Goal: Task Accomplishment & Management: Manage account settings

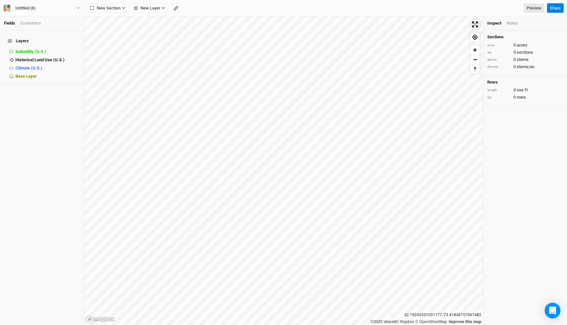
click at [38, 22] on div "Economics" at bounding box center [30, 23] width 21 height 6
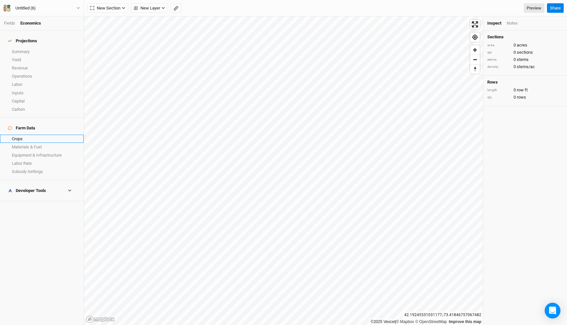
click at [31, 135] on link "Crops" at bounding box center [42, 139] width 84 height 8
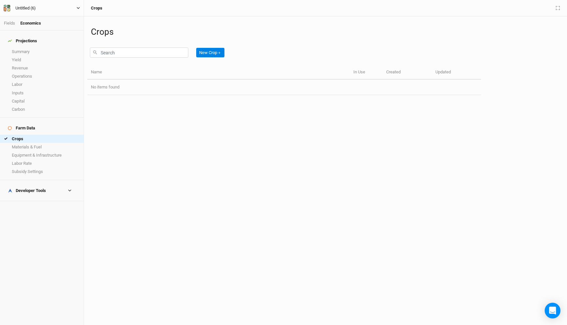
click at [49, 10] on button "Untitled (6)" at bounding box center [41, 8] width 77 height 7
click at [49, 18] on button "Back" at bounding box center [55, 18] width 52 height 9
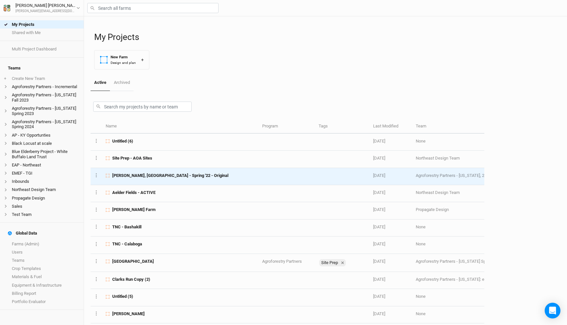
click at [158, 177] on span "[PERSON_NAME], [GEOGRAPHIC_DATA] - Spring '22 - Original" at bounding box center [170, 176] width 116 height 6
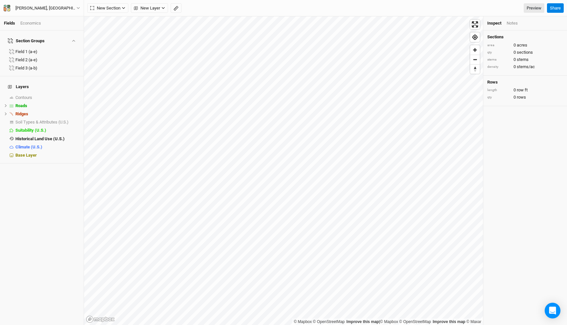
click at [24, 25] on div "Economics" at bounding box center [30, 23] width 21 height 6
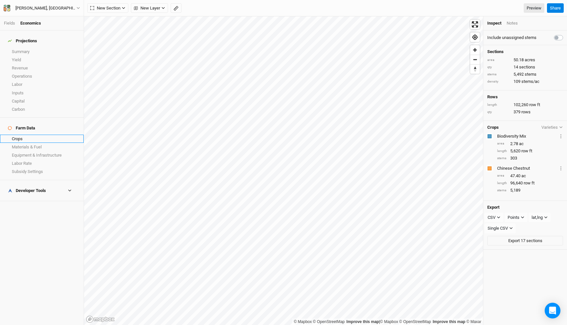
click at [38, 135] on link "Crops" at bounding box center [42, 139] width 84 height 8
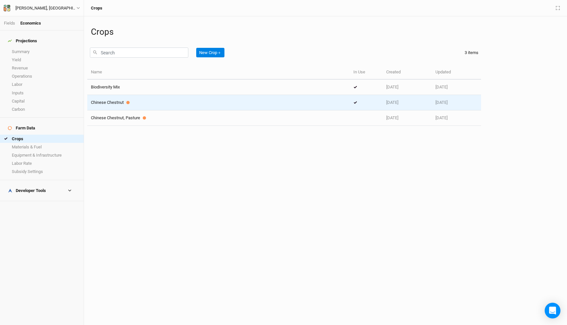
click at [138, 105] on div "Chinese Chestnut" at bounding box center [218, 103] width 255 height 6
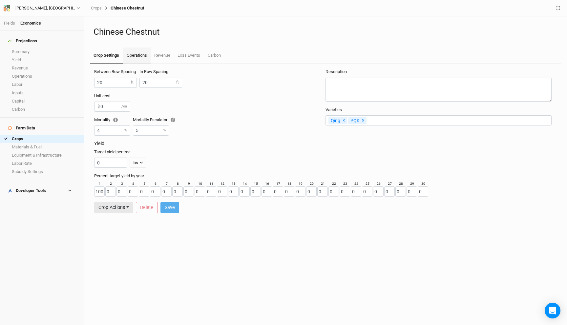
click at [138, 52] on link "Operations" at bounding box center [137, 56] width 28 height 16
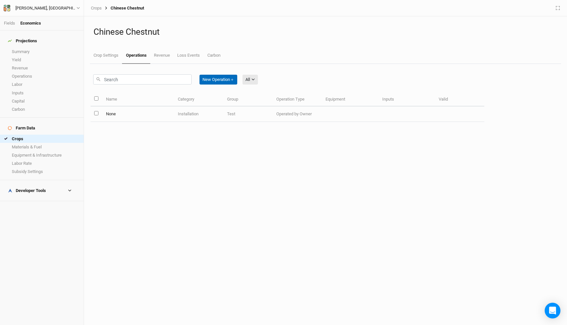
click at [231, 77] on button "New Operation ＋" at bounding box center [218, 80] width 38 height 10
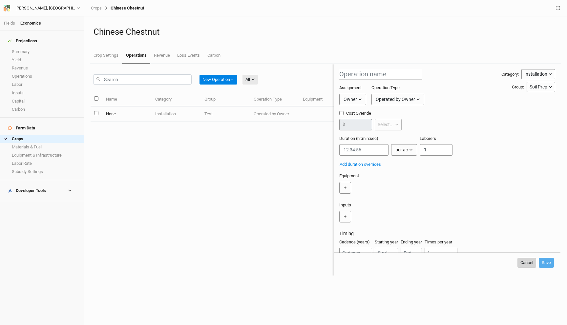
click at [524, 264] on button "Cancel" at bounding box center [526, 263] width 19 height 10
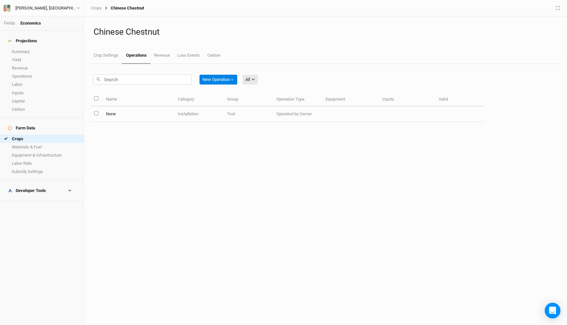
click at [267, 113] on td "Test" at bounding box center [247, 114] width 49 height 15
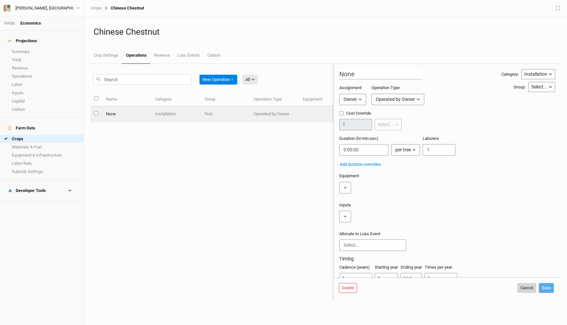
click at [525, 289] on button "Cancel" at bounding box center [526, 288] width 19 height 10
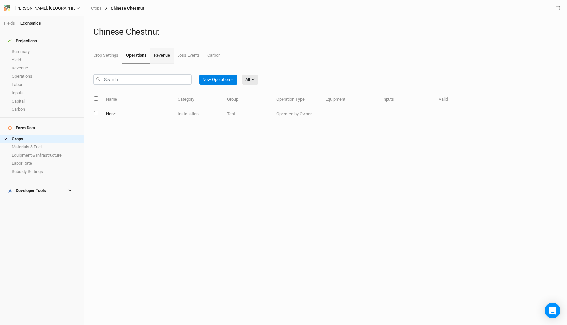
click at [156, 56] on link "Revenue" at bounding box center [161, 56] width 23 height 16
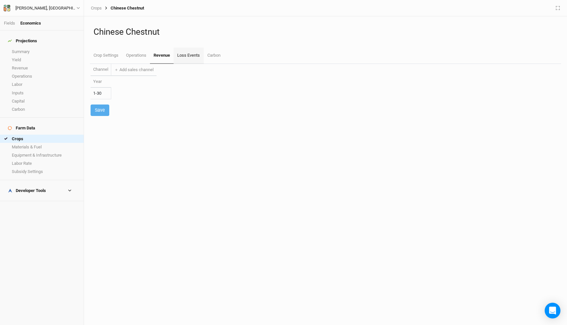
click at [178, 52] on link "Loss Events" at bounding box center [189, 56] width 30 height 16
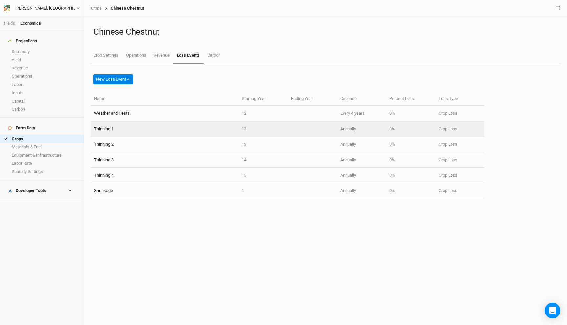
click at [181, 128] on td "Thinning 1" at bounding box center [165, 129] width 148 height 15
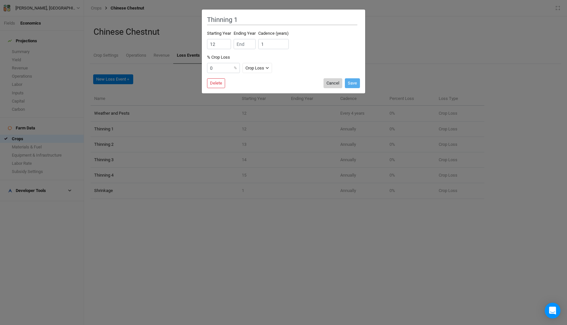
click at [332, 82] on button "Cancel" at bounding box center [332, 83] width 19 height 10
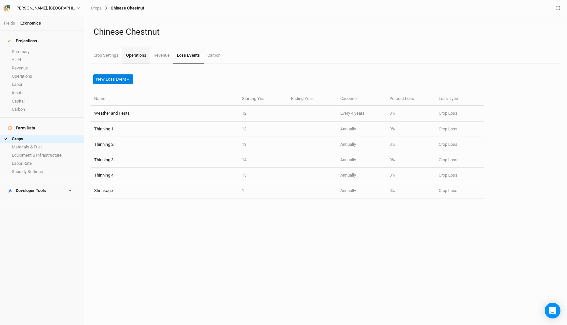
click at [134, 57] on link "Operations" at bounding box center [136, 56] width 28 height 16
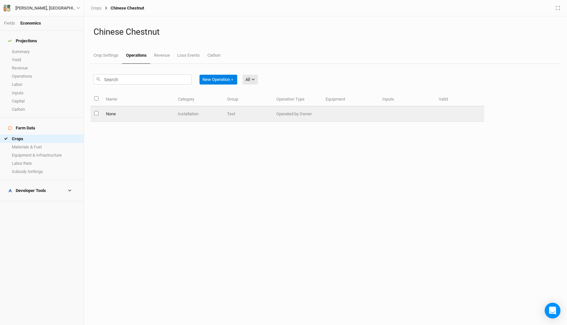
click at [289, 112] on td "Operated by Owner" at bounding box center [297, 114] width 49 height 15
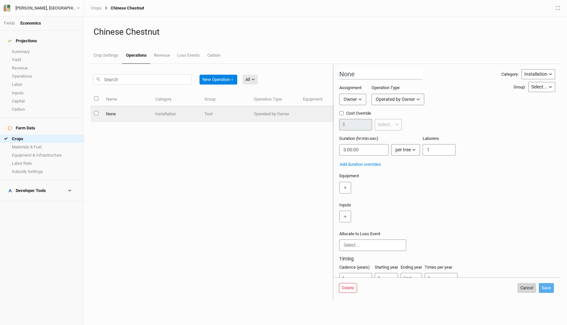
click at [523, 285] on button "Cancel" at bounding box center [526, 288] width 19 height 10
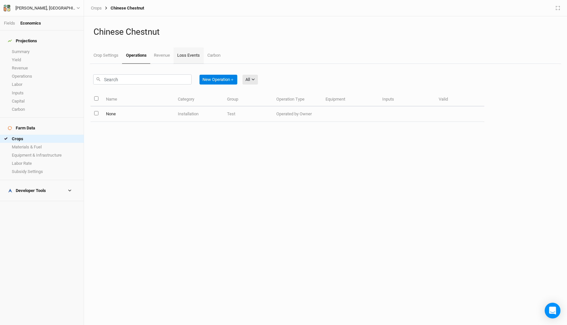
click at [198, 55] on link "Loss Events" at bounding box center [189, 56] width 30 height 16
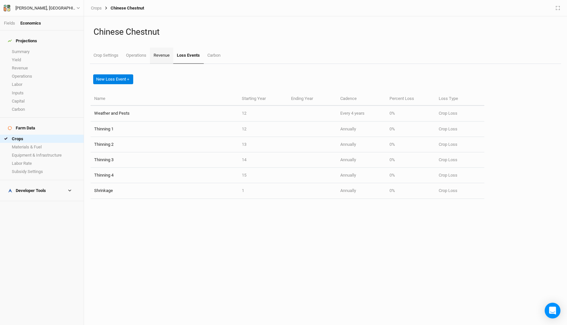
click at [158, 54] on link "Revenue" at bounding box center [161, 56] width 23 height 16
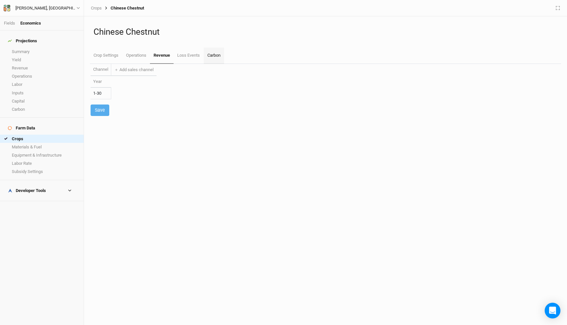
click at [224, 60] on link "Carbon" at bounding box center [214, 56] width 20 height 16
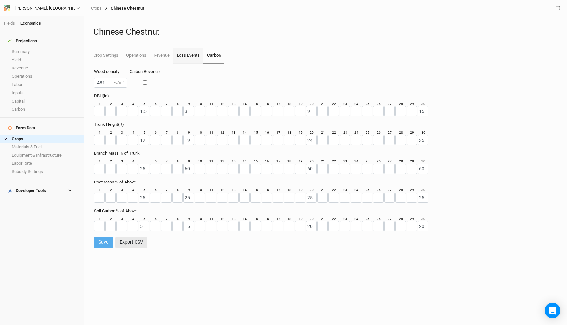
click at [192, 56] on link "Loss Events" at bounding box center [188, 56] width 30 height 16
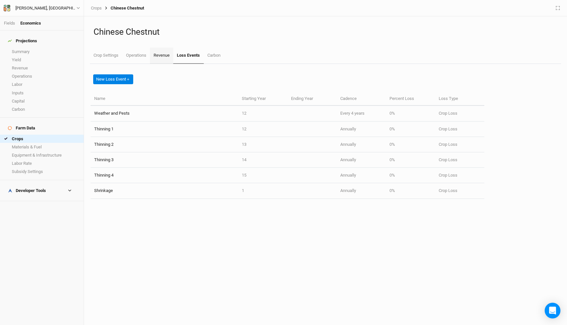
click at [167, 54] on link "Revenue" at bounding box center [161, 56] width 23 height 16
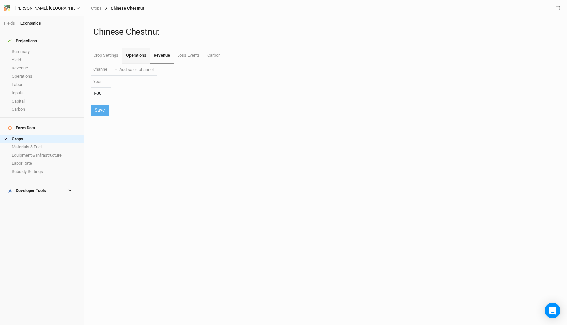
click at [139, 53] on link "Operations" at bounding box center [136, 56] width 28 height 16
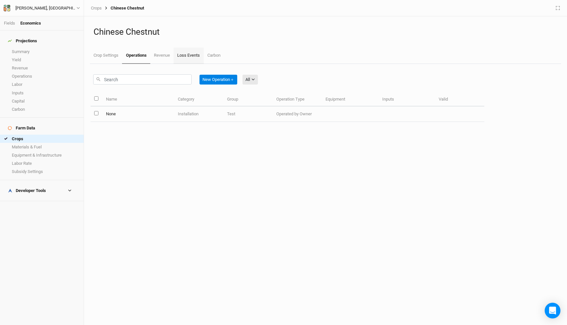
click at [197, 50] on link "Loss Events" at bounding box center [189, 56] width 30 height 16
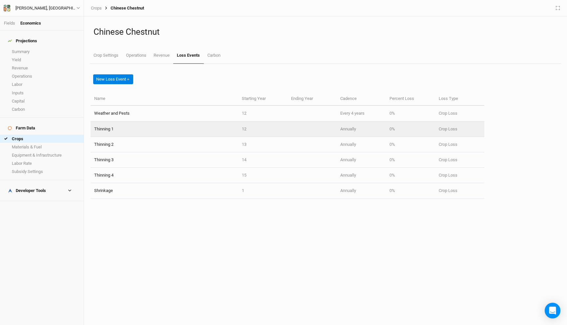
click at [168, 132] on td "Thinning 1" at bounding box center [165, 129] width 148 height 15
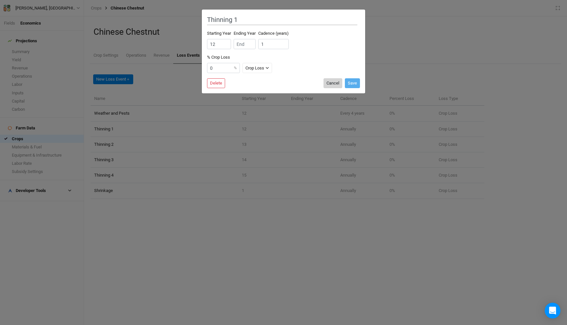
click at [327, 84] on button "Cancel" at bounding box center [332, 83] width 19 height 10
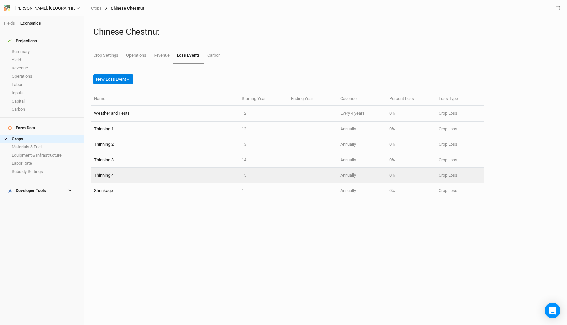
click at [155, 170] on td "Thinning 4" at bounding box center [165, 175] width 148 height 15
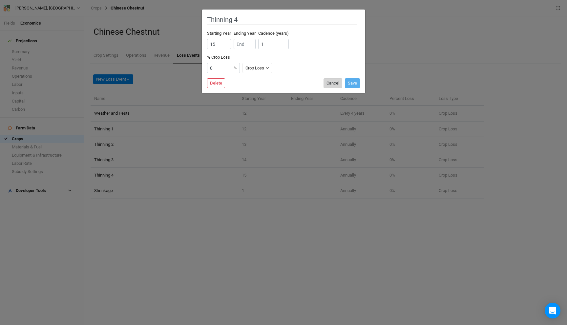
click at [333, 83] on button "Cancel" at bounding box center [332, 83] width 19 height 10
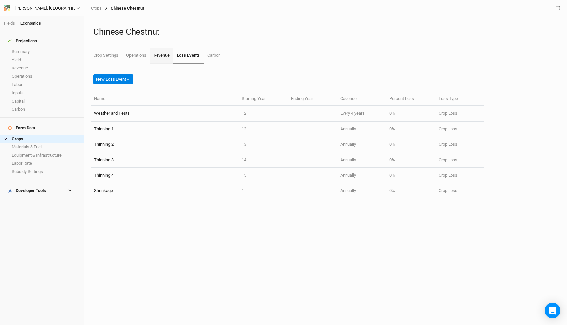
click at [158, 54] on link "Revenue" at bounding box center [161, 56] width 23 height 16
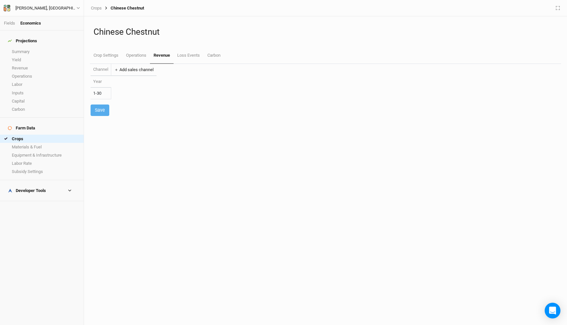
click at [133, 70] on button "＋ Add sales channel" at bounding box center [133, 70] width 45 height 10
click at [126, 93] on input "number" at bounding box center [127, 93] width 33 height 11
click at [172, 71] on button "Layer 1" at bounding box center [177, 69] width 10 height 11
click at [187, 82] on button "Delete channel" at bounding box center [194, 84] width 52 height 10
click at [193, 103] on div "Channel ＋ Add sales channel Year 1-30 Save" at bounding box center [326, 194] width 470 height 261
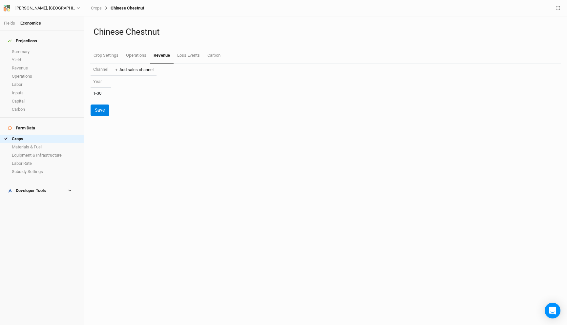
click at [138, 65] on button "＋ Add sales channel" at bounding box center [133, 70] width 45 height 10
click at [198, 69] on button "＋ Add sales channel" at bounding box center [204, 70] width 45 height 10
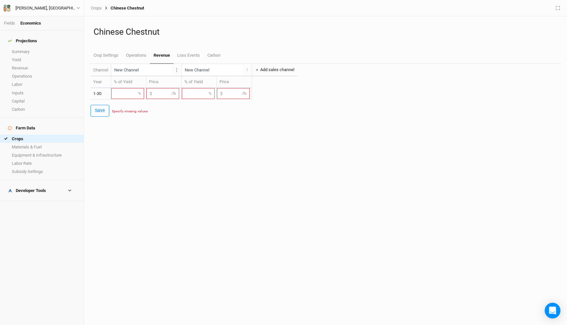
click at [259, 70] on button "＋ Add sales channel" at bounding box center [274, 70] width 45 height 10
click at [122, 92] on input "number" at bounding box center [127, 93] width 33 height 11
type input "10"
click at [162, 89] on input "number" at bounding box center [162, 93] width 33 height 11
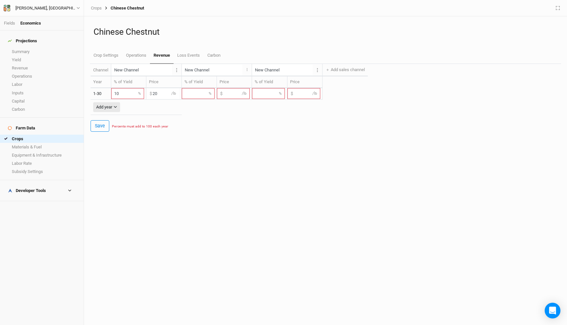
type input "20"
click at [191, 127] on div "Percents must add to 100 each year" at bounding box center [336, 126] width 448 height 5
click at [131, 93] on input "10" at bounding box center [127, 93] width 33 height 11
type input "100"
click at [207, 121] on div "Save Specify missing values" at bounding box center [326, 125] width 470 height 11
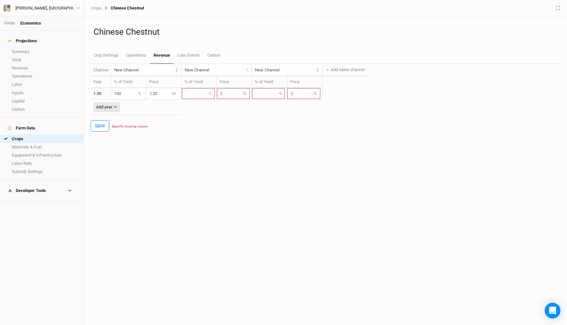
click at [199, 92] on input "number" at bounding box center [198, 93] width 33 height 11
type input "0"
click at [265, 91] on input "number" at bounding box center [268, 93] width 33 height 11
type input "0"
click at [224, 96] on input "number" at bounding box center [233, 93] width 33 height 11
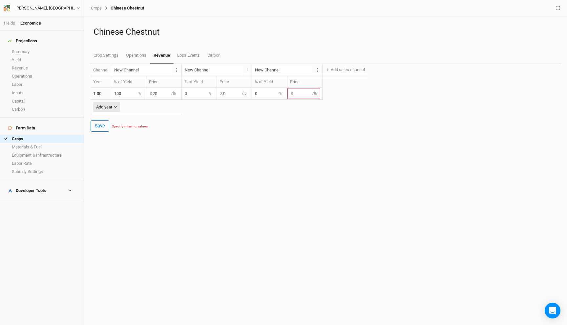
type input "0"
click at [295, 93] on input "number" at bounding box center [303, 93] width 33 height 11
type input "0"
click at [294, 127] on div "Save" at bounding box center [326, 125] width 470 height 11
click at [99, 130] on button "Save" at bounding box center [100, 125] width 19 height 11
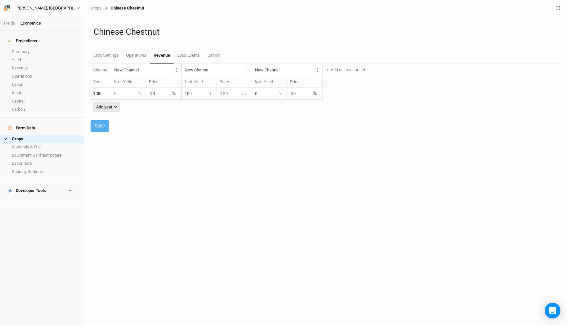
click at [138, 74] on input "New Channel" at bounding box center [141, 70] width 61 height 11
type input "Test"
click at [206, 66] on input "New Channel" at bounding box center [212, 70] width 61 height 11
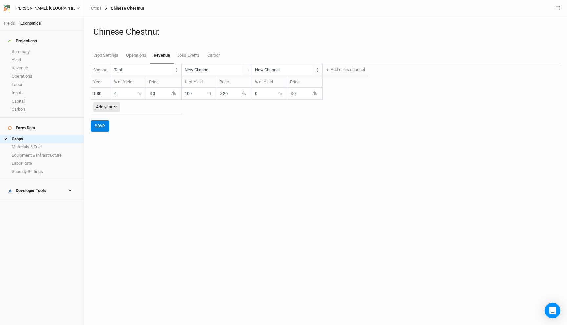
click at [205, 66] on input "New Channel" at bounding box center [212, 70] width 61 height 11
click at [196, 72] on input "te Channel" at bounding box center [212, 70] width 61 height 11
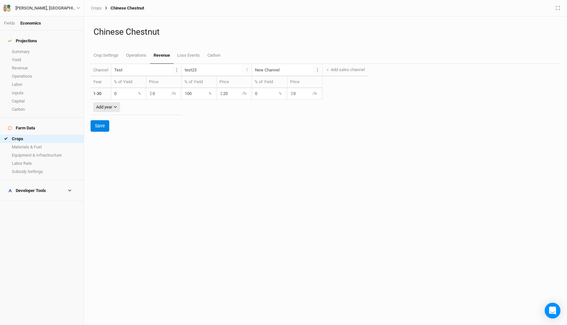
type input "test23"
click at [263, 68] on input "New Channel" at bounding box center [282, 70] width 61 height 11
type input "test"
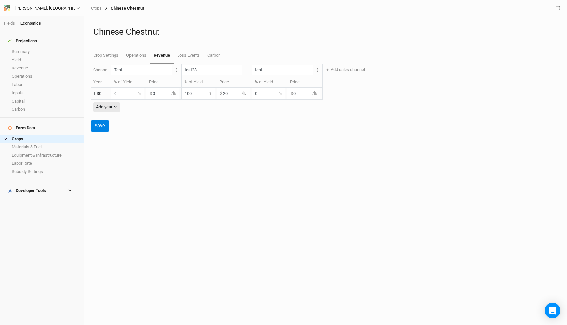
click at [286, 131] on div "Save" at bounding box center [326, 125] width 470 height 11
click at [313, 71] on button "Layer 1" at bounding box center [318, 69] width 10 height 11
click at [292, 72] on input "test" at bounding box center [282, 70] width 61 height 11
click at [185, 74] on input "test23" at bounding box center [212, 70] width 61 height 11
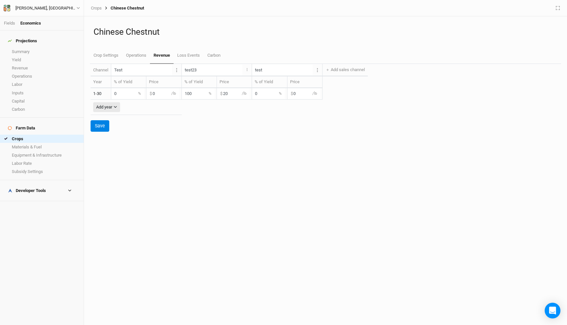
click at [185, 74] on input "test23" at bounding box center [212, 70] width 61 height 11
click at [147, 71] on input "Test" at bounding box center [141, 70] width 61 height 11
click at [196, 132] on div "Channel Test Layer 1 Edit units Delete channel test23 Layer 1 Edit units Delete…" at bounding box center [326, 194] width 470 height 261
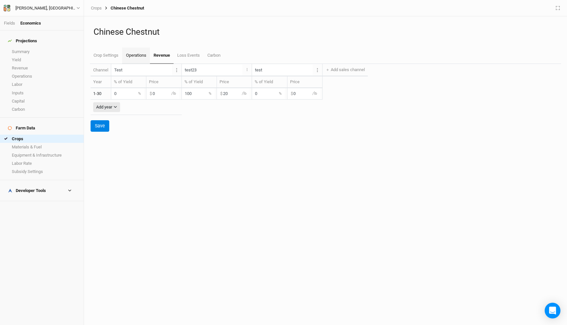
click at [133, 54] on link "Operations" at bounding box center [136, 56] width 28 height 16
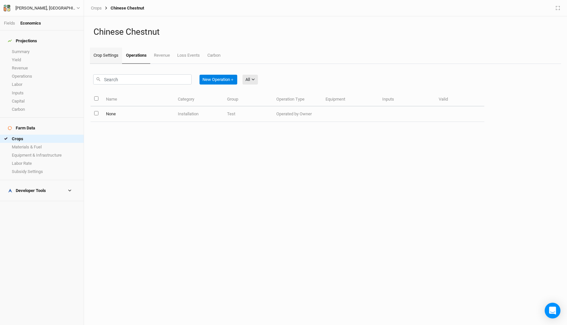
click at [107, 49] on link "Crop Settings" at bounding box center [106, 56] width 32 height 16
